Goal: Find specific page/section: Find specific page/section

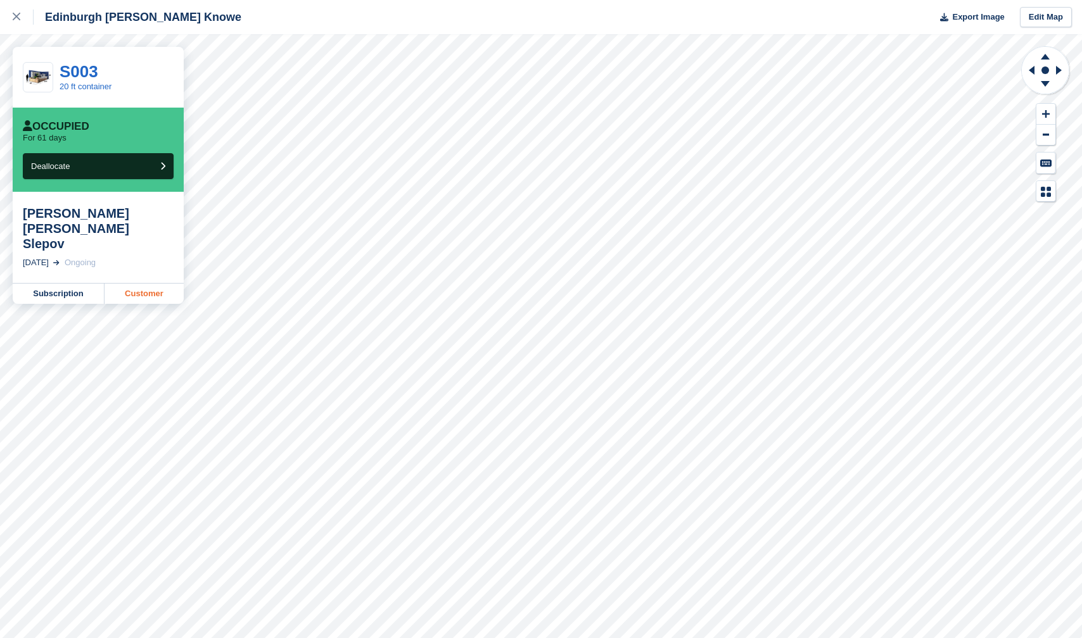
click at [142, 284] on link "Customer" at bounding box center [143, 294] width 79 height 20
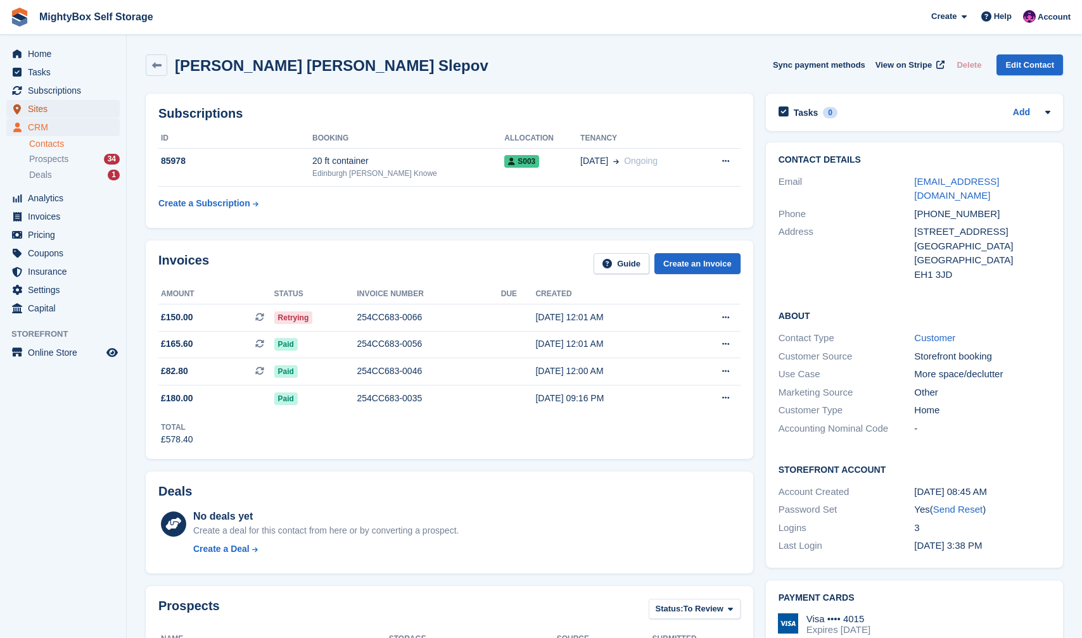
click at [54, 108] on span "Sites" at bounding box center [66, 109] width 76 height 18
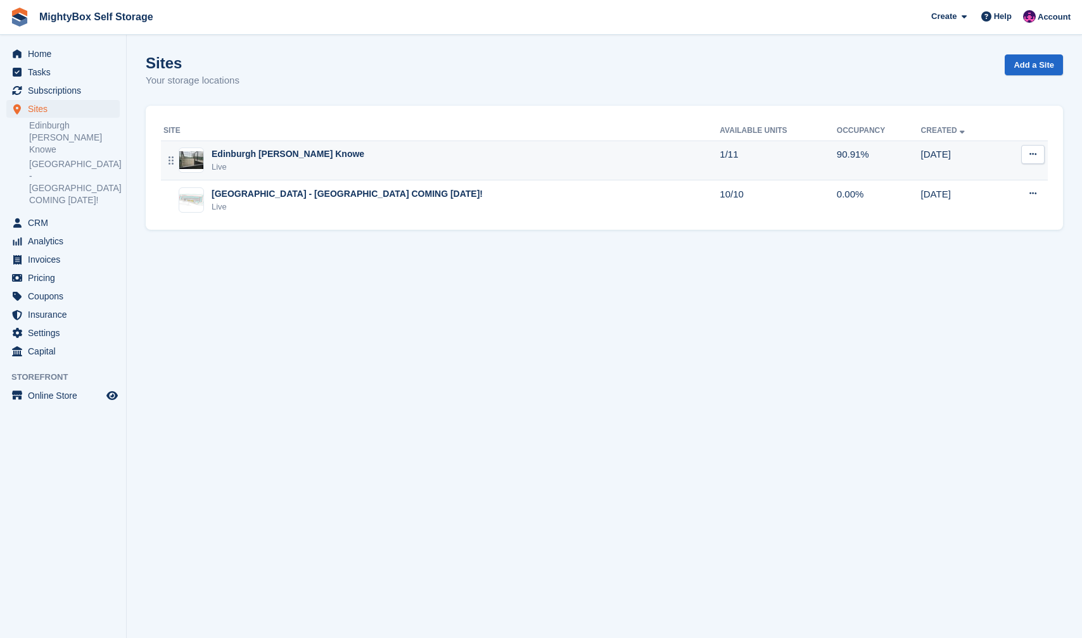
click at [275, 161] on div "Live" at bounding box center [288, 167] width 153 height 13
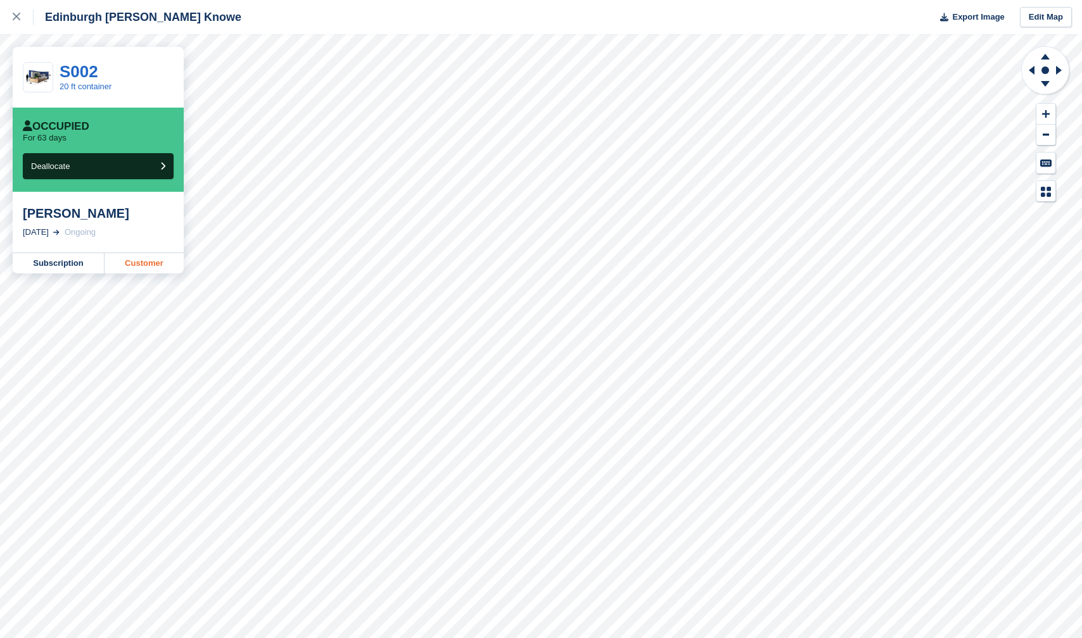
click at [158, 261] on link "Customer" at bounding box center [143, 263] width 79 height 20
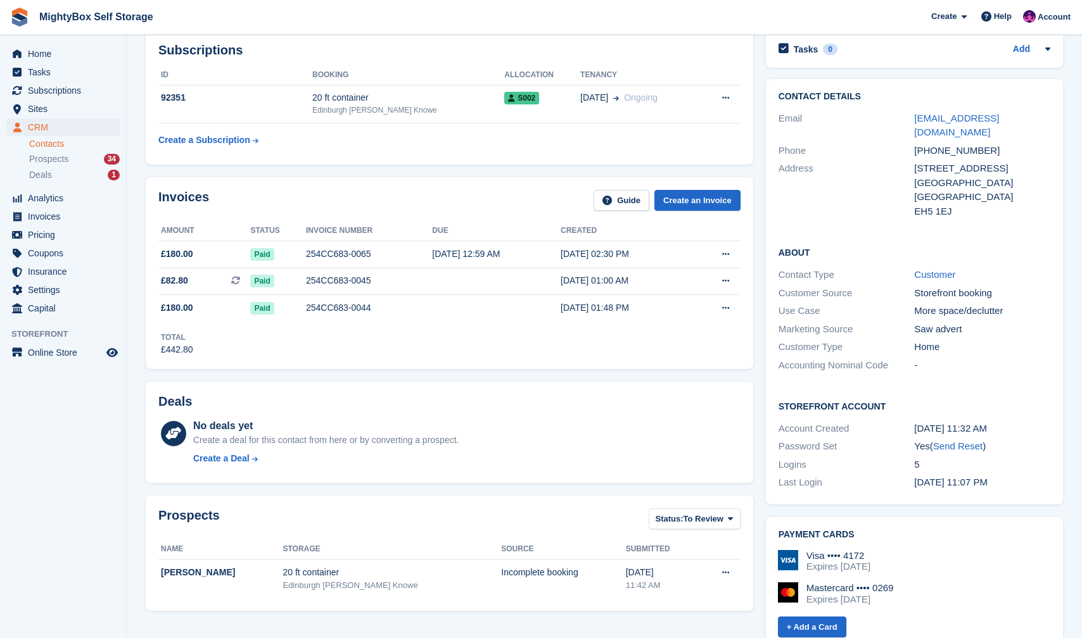
scroll to position [62, 0]
